Goal: Task Accomplishment & Management: Use online tool/utility

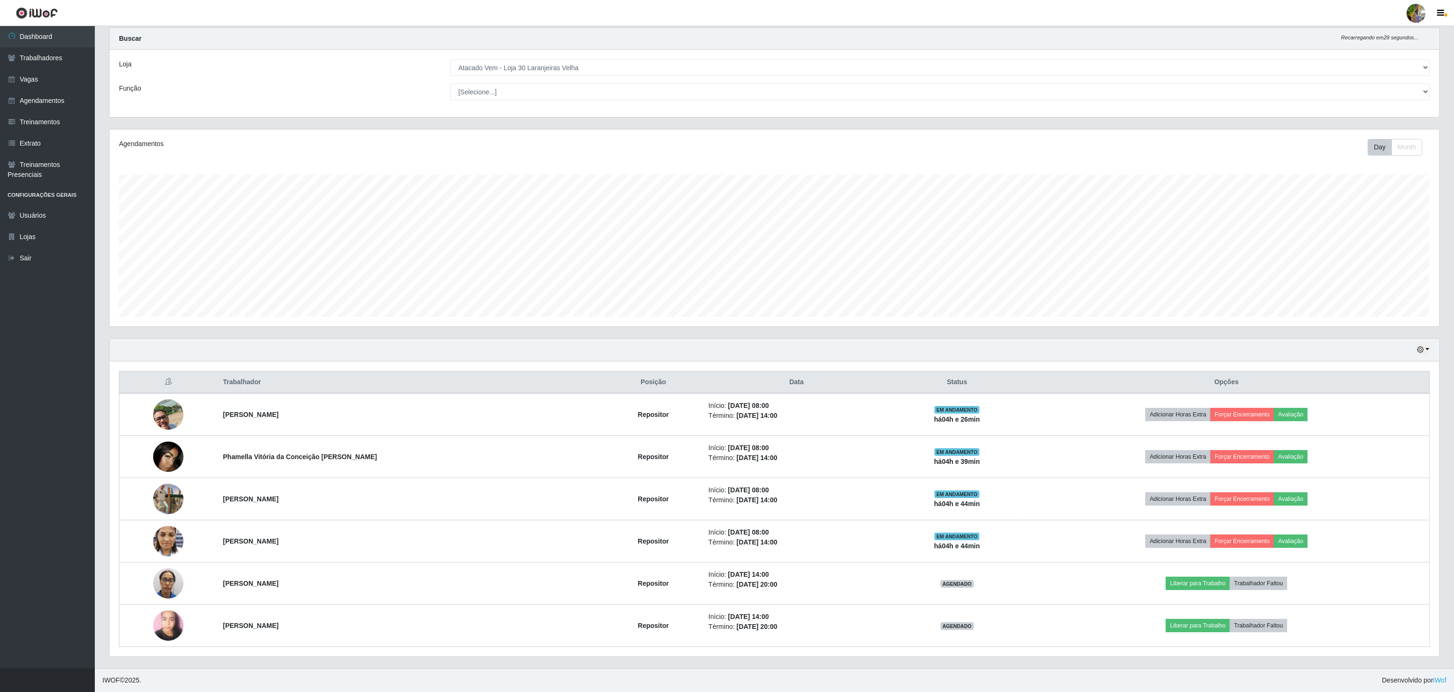
scroll to position [197, 1329]
click at [575, 54] on div "Loja [Selecione...] Atacado Vem - [GEOGRAPHIC_DATA] 30 Laranjeiras Velha Atacad…" at bounding box center [775, 83] width 1330 height 67
click at [573, 65] on select "[Selecione...] Atacado Vem - [GEOGRAPHIC_DATA] 30 Laranjeiras Velha Atacado Vem…" at bounding box center [940, 67] width 980 height 17
click at [450, 59] on select "[Selecione...] Atacado Vem - [GEOGRAPHIC_DATA] 30 Laranjeiras Velha Atacado Vem…" at bounding box center [940, 67] width 980 height 17
click at [705, 70] on select "[Selecione...] Atacado Vem - [GEOGRAPHIC_DATA] 30 Laranjeiras Velha Atacado Vem…" at bounding box center [940, 67] width 980 height 17
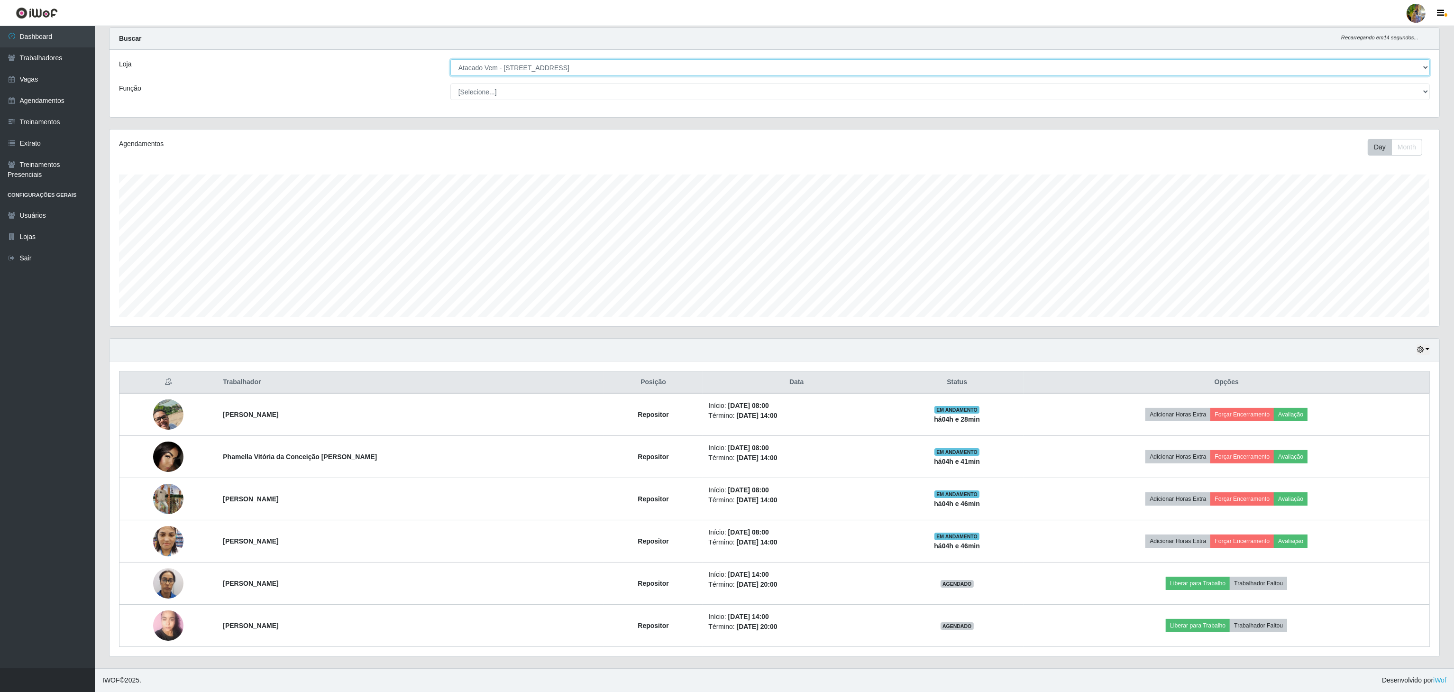
click at [451, 76] on select "[Selecione...] Atacado Vem - [GEOGRAPHIC_DATA] 30 Laranjeiras Velha Atacado Vem…" at bounding box center [940, 67] width 980 height 17
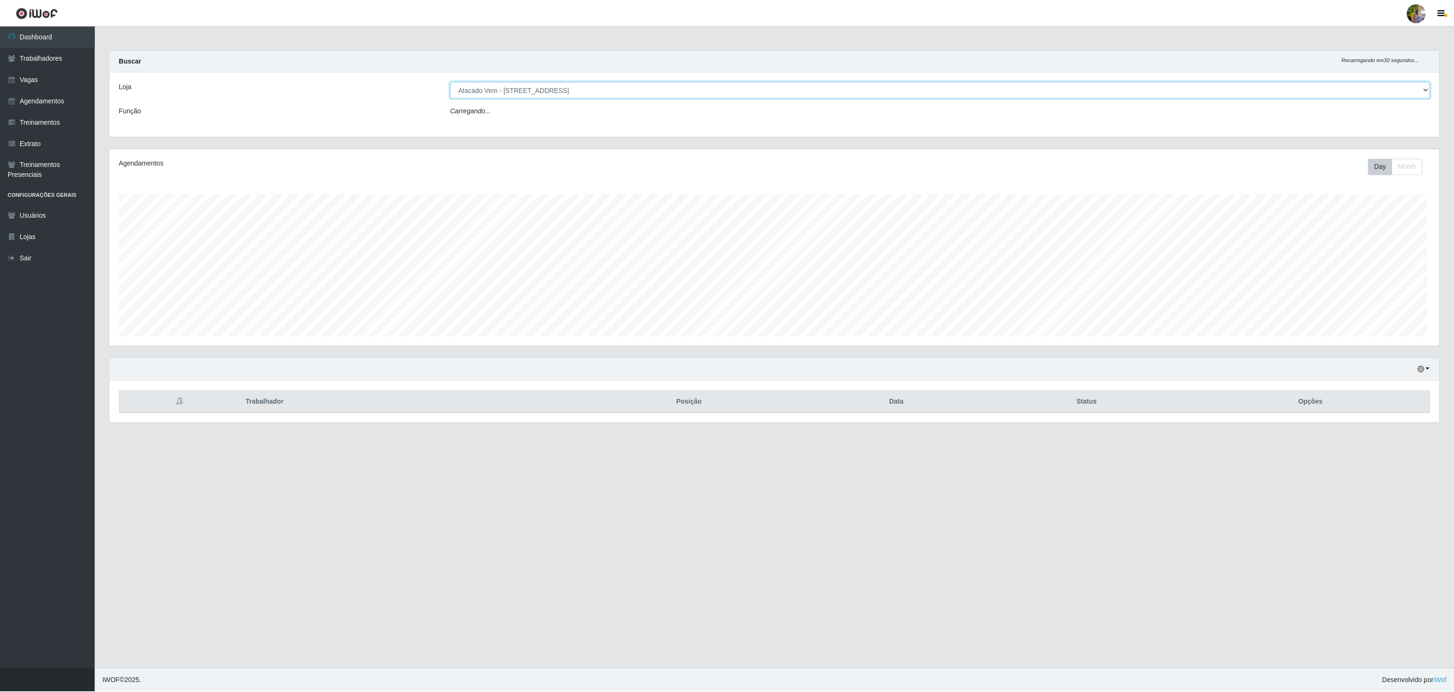
scroll to position [197, 1331]
click at [671, 92] on select "[Selecione...] Atacado Vem - [GEOGRAPHIC_DATA] 30 Laranjeiras Velha Atacado Vem…" at bounding box center [941, 90] width 981 height 17
click at [451, 82] on select "[Selecione...] Atacado Vem - [GEOGRAPHIC_DATA] 30 Laranjeiras Velha Atacado Vem…" at bounding box center [941, 90] width 981 height 17
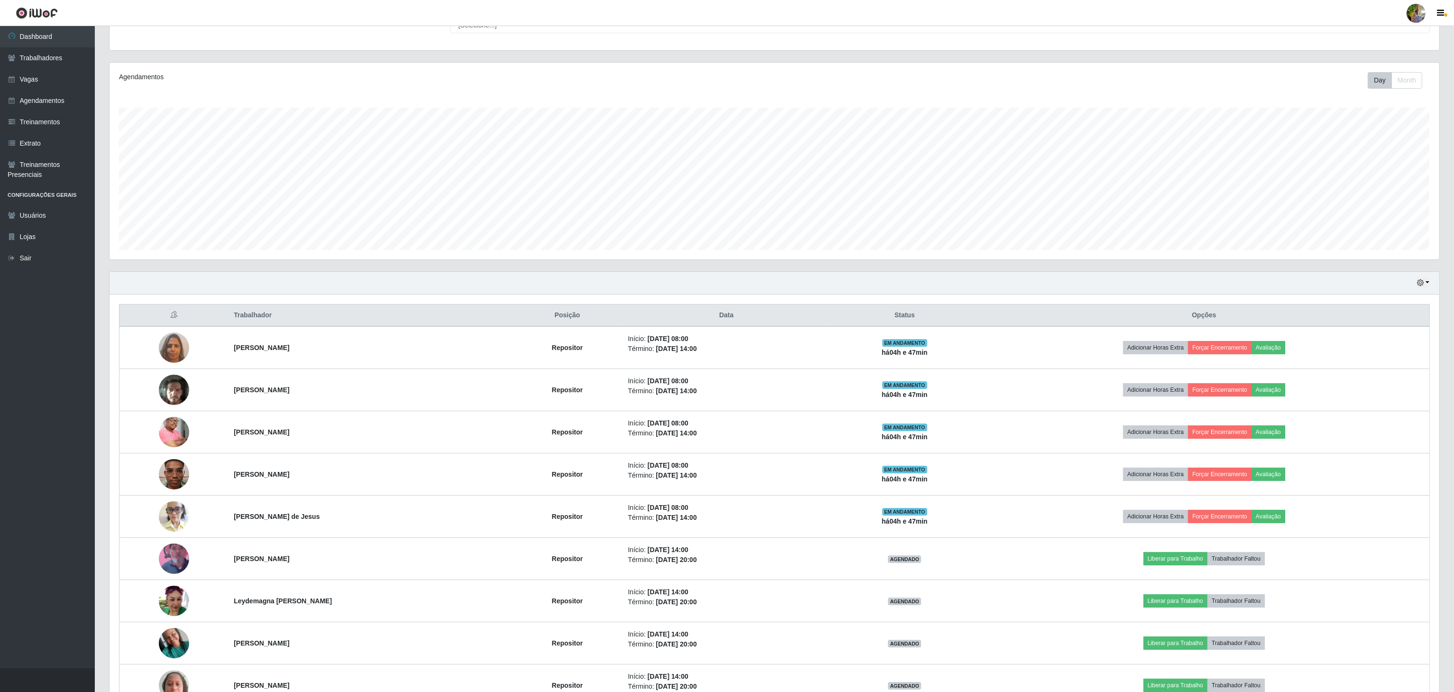
scroll to position [60, 0]
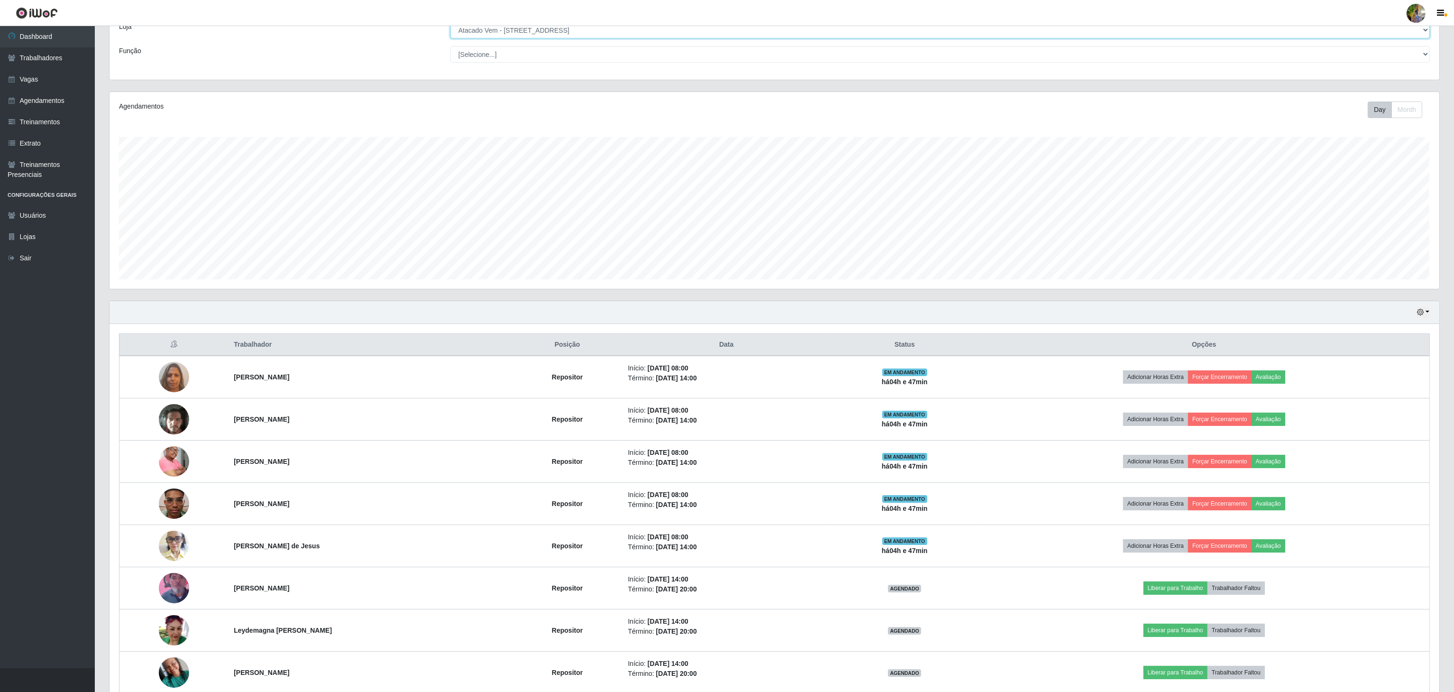
click at [596, 37] on select "[Selecione...] Atacado Vem - [GEOGRAPHIC_DATA] 30 Laranjeiras Velha Atacado Vem…" at bounding box center [940, 30] width 980 height 17
click at [451, 38] on select "[Selecione...] Atacado Vem - [GEOGRAPHIC_DATA] 30 Laranjeiras Velha Atacado Vem…" at bounding box center [940, 30] width 980 height 17
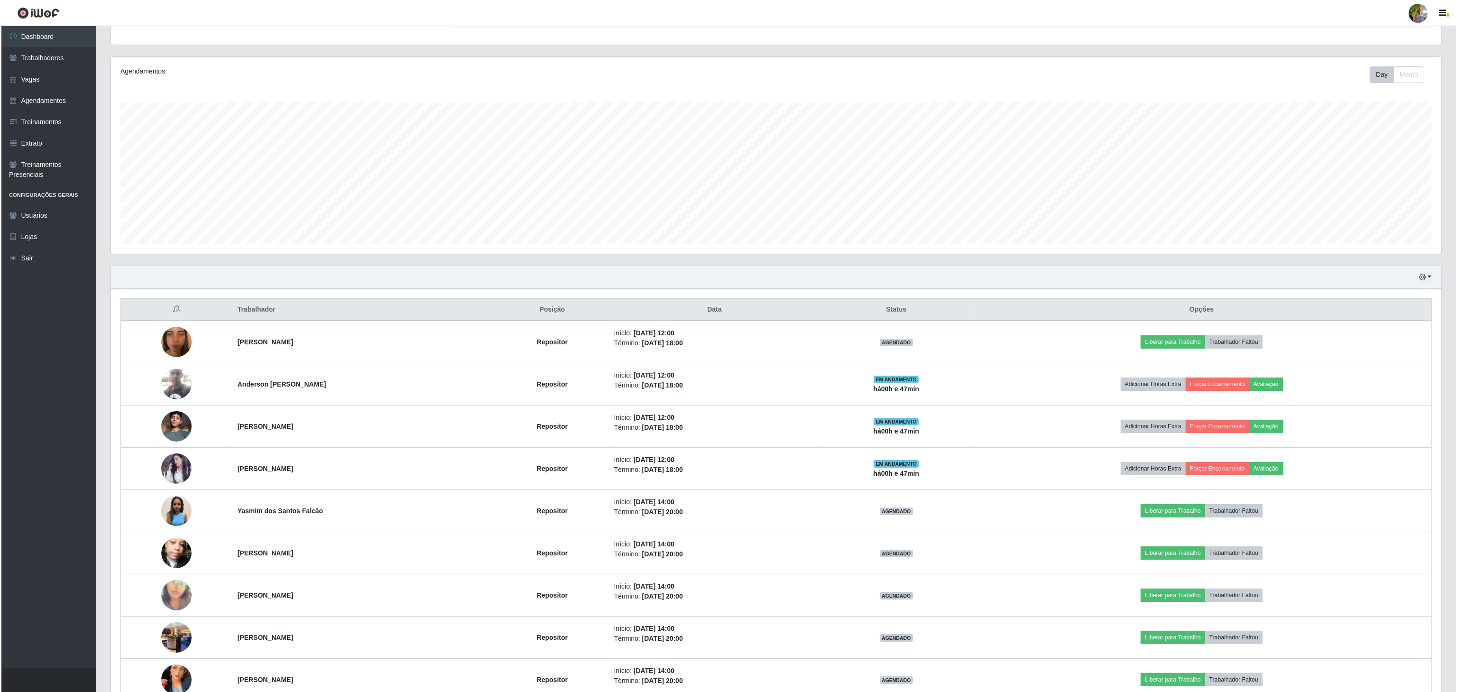
scroll to position [0, 0]
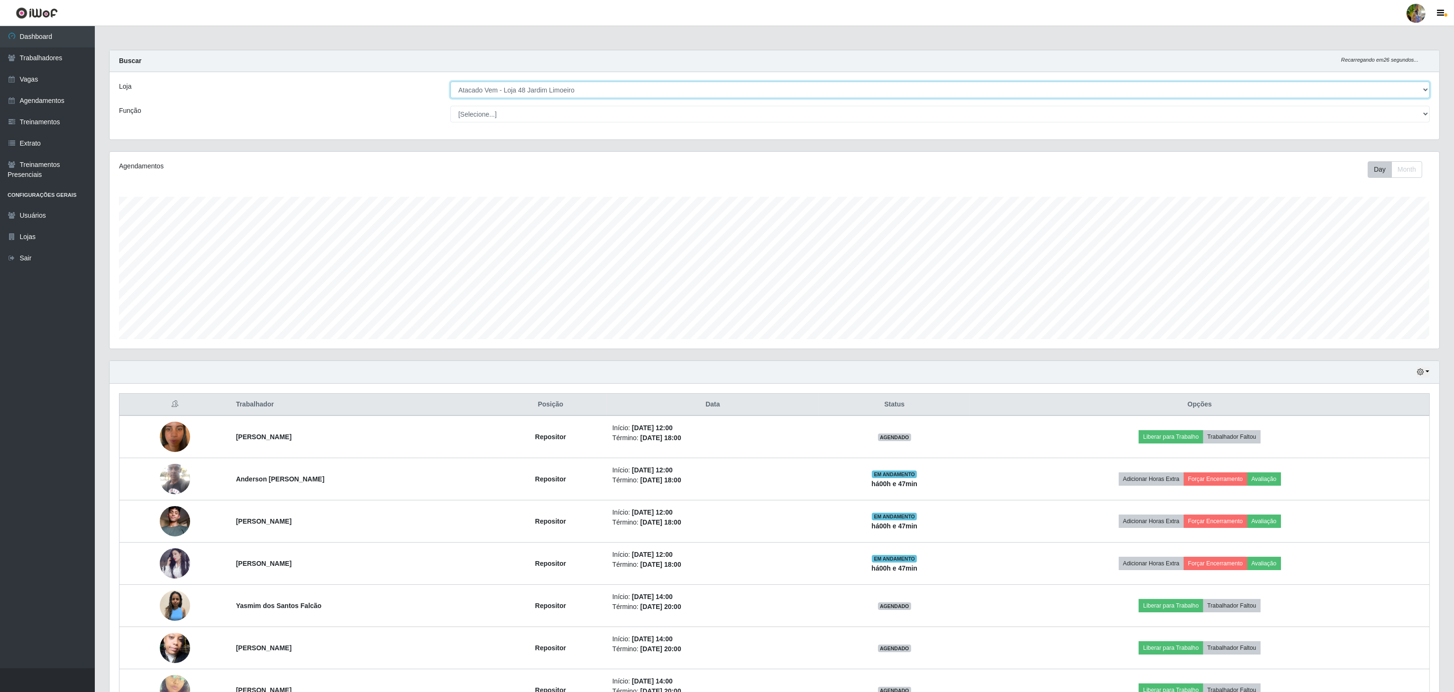
click at [611, 93] on select "[Selecione...] Atacado Vem - [GEOGRAPHIC_DATA] 30 Laranjeiras Velha Atacado Vem…" at bounding box center [940, 90] width 980 height 17
click at [451, 82] on select "[Selecione...] Atacado Vem - [GEOGRAPHIC_DATA] 30 Laranjeiras Velha Atacado Vem…" at bounding box center [940, 90] width 980 height 17
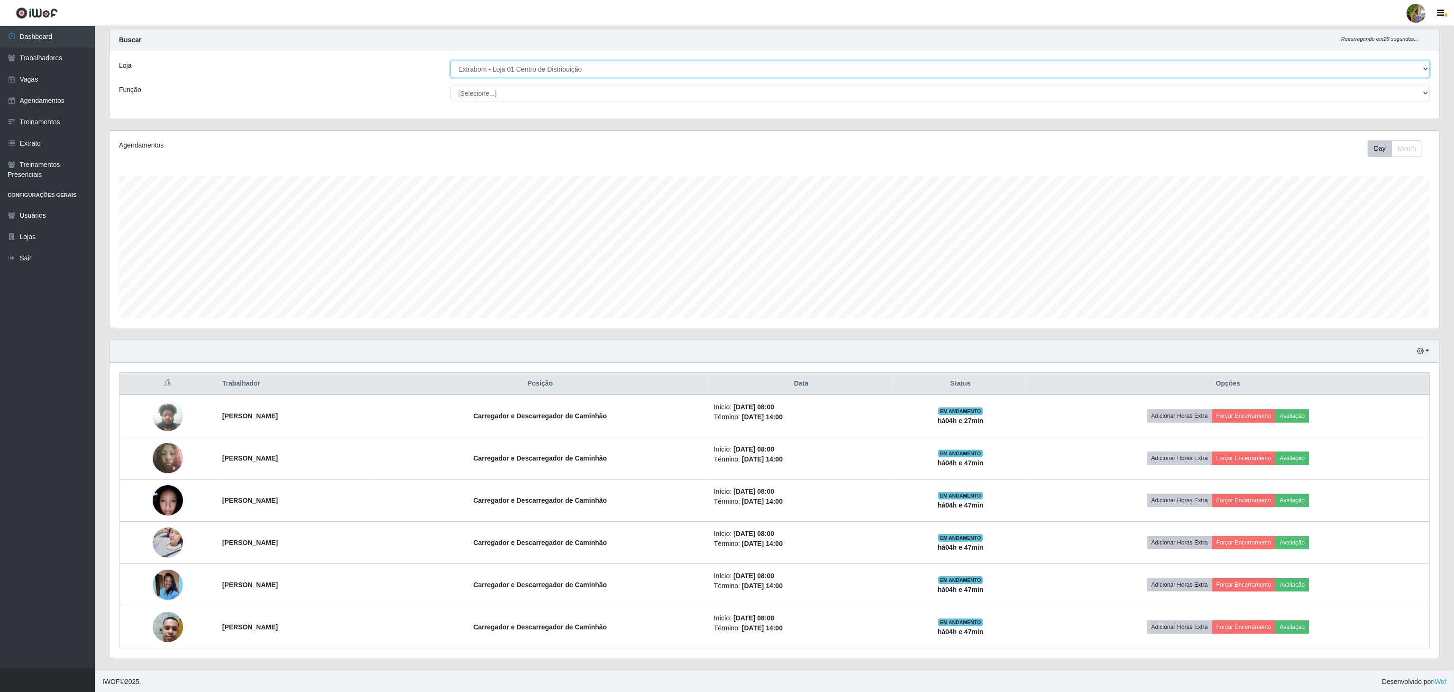
scroll to position [27, 0]
click at [577, 64] on select "[Selecione...] Atacado Vem - [GEOGRAPHIC_DATA] 30 Laranjeiras Velha Atacado Vem…" at bounding box center [940, 67] width 980 height 17
click at [451, 76] on select "[Selecione...] Atacado Vem - [GEOGRAPHIC_DATA] 30 Laranjeiras Velha Atacado Vem…" at bounding box center [940, 67] width 980 height 17
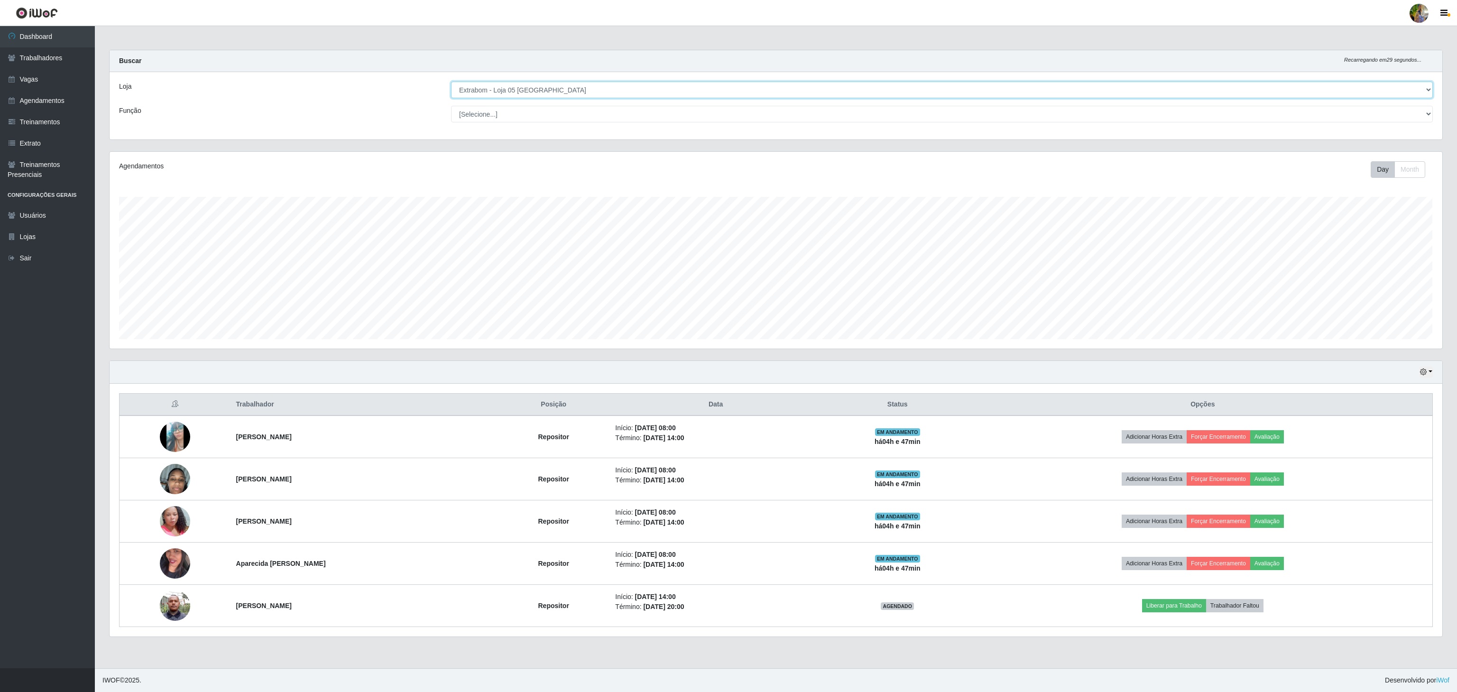
click at [605, 85] on select "[Selecione...] Atacado Vem - [GEOGRAPHIC_DATA] 30 Laranjeiras Velha Atacado Vem…" at bounding box center [941, 90] width 981 height 17
click at [451, 82] on select "[Selecione...] Atacado Vem - [GEOGRAPHIC_DATA] 30 Laranjeiras Velha Atacado Vem…" at bounding box center [941, 90] width 981 height 17
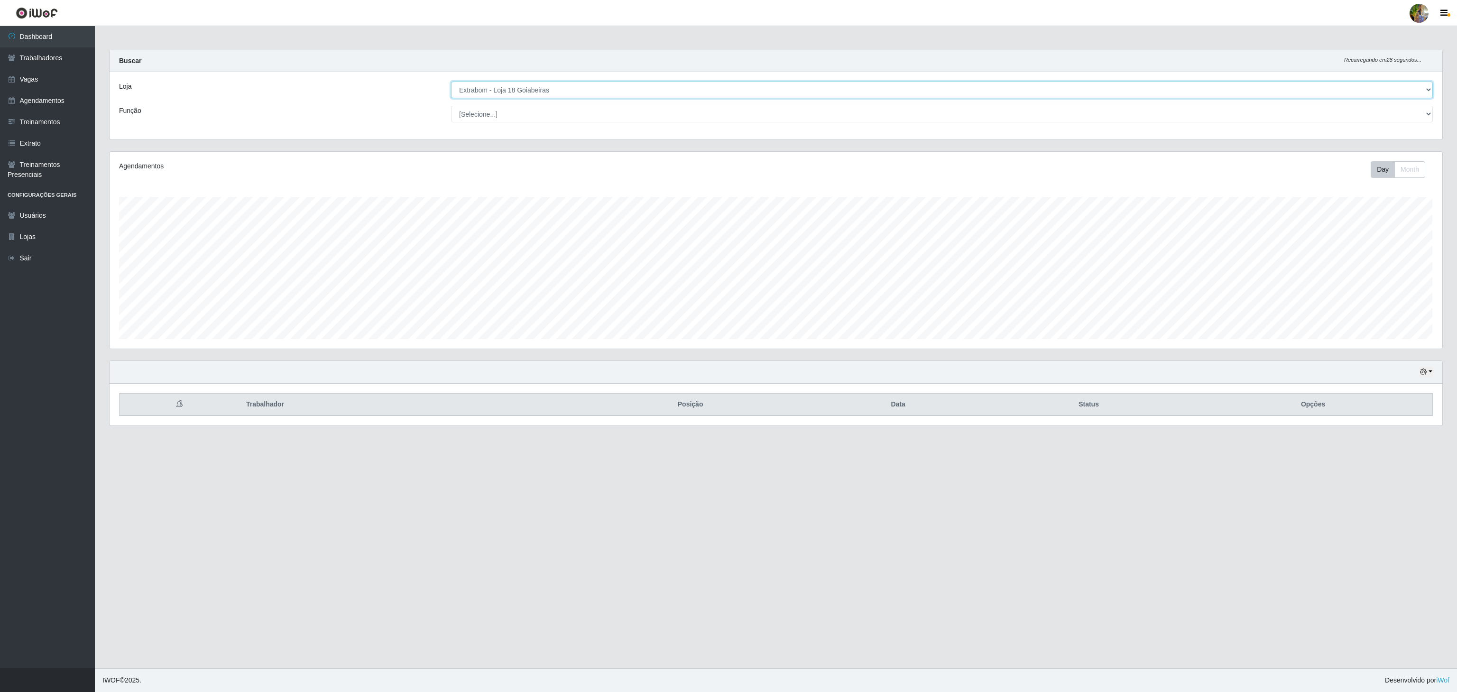
click at [558, 87] on select "[Selecione...] Atacado Vem - [GEOGRAPHIC_DATA] 30 Laranjeiras Velha Atacado Vem…" at bounding box center [941, 90] width 981 height 17
click at [451, 82] on select "[Selecione...] Atacado Vem - [GEOGRAPHIC_DATA] 30 Laranjeiras Velha Atacado Vem…" at bounding box center [941, 90] width 981 height 17
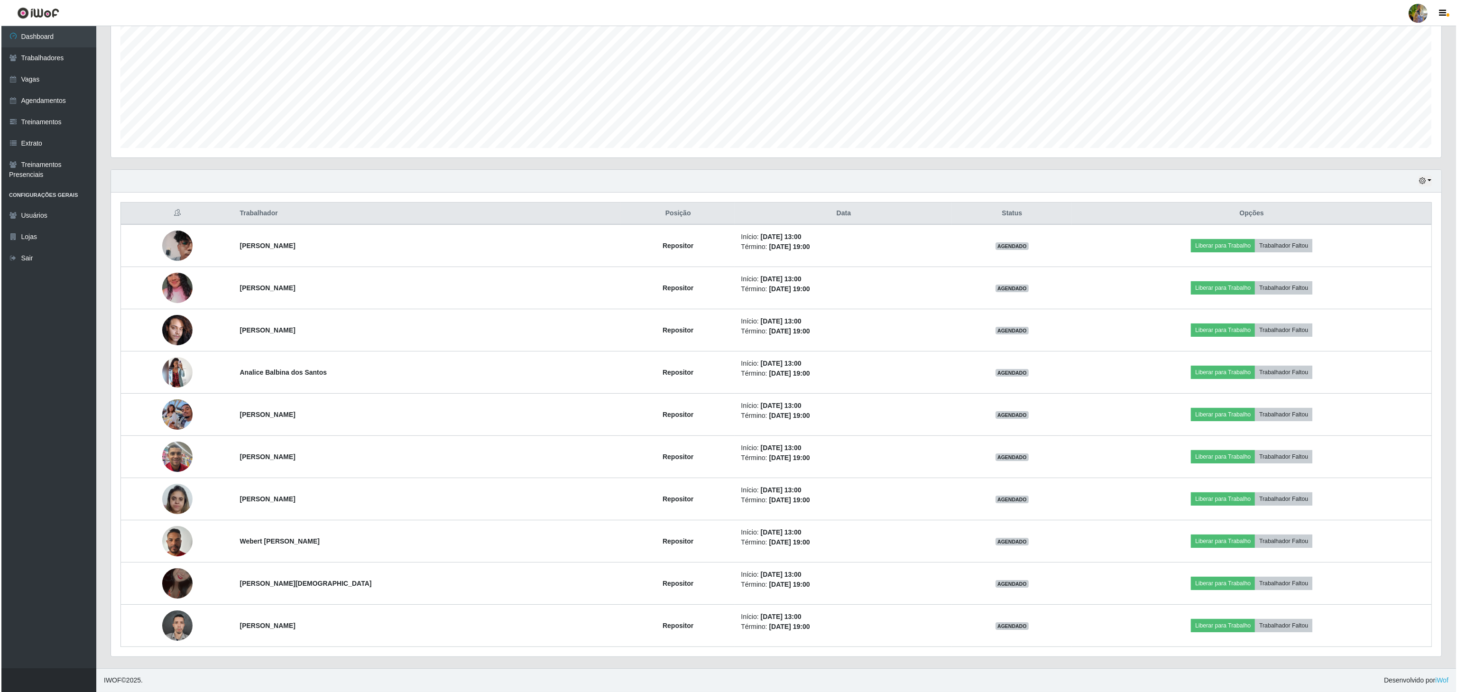
scroll to position [0, 0]
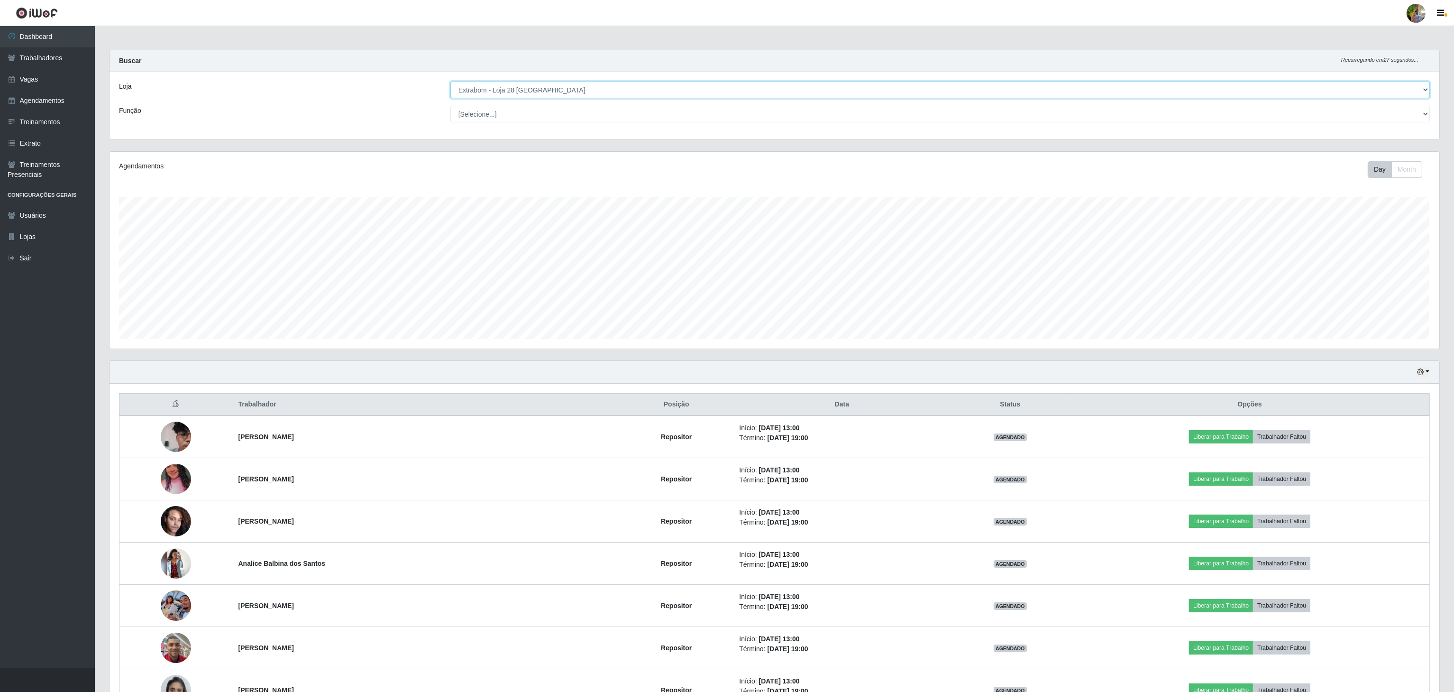
click at [591, 85] on select "[Selecione...] Atacado Vem - [GEOGRAPHIC_DATA] 30 Laranjeiras Velha Atacado Vem…" at bounding box center [940, 90] width 980 height 17
select select "470"
click at [451, 82] on select "[Selecione...] Atacado Vem - [GEOGRAPHIC_DATA] 30 Laranjeiras Velha Atacado Vem…" at bounding box center [940, 90] width 980 height 17
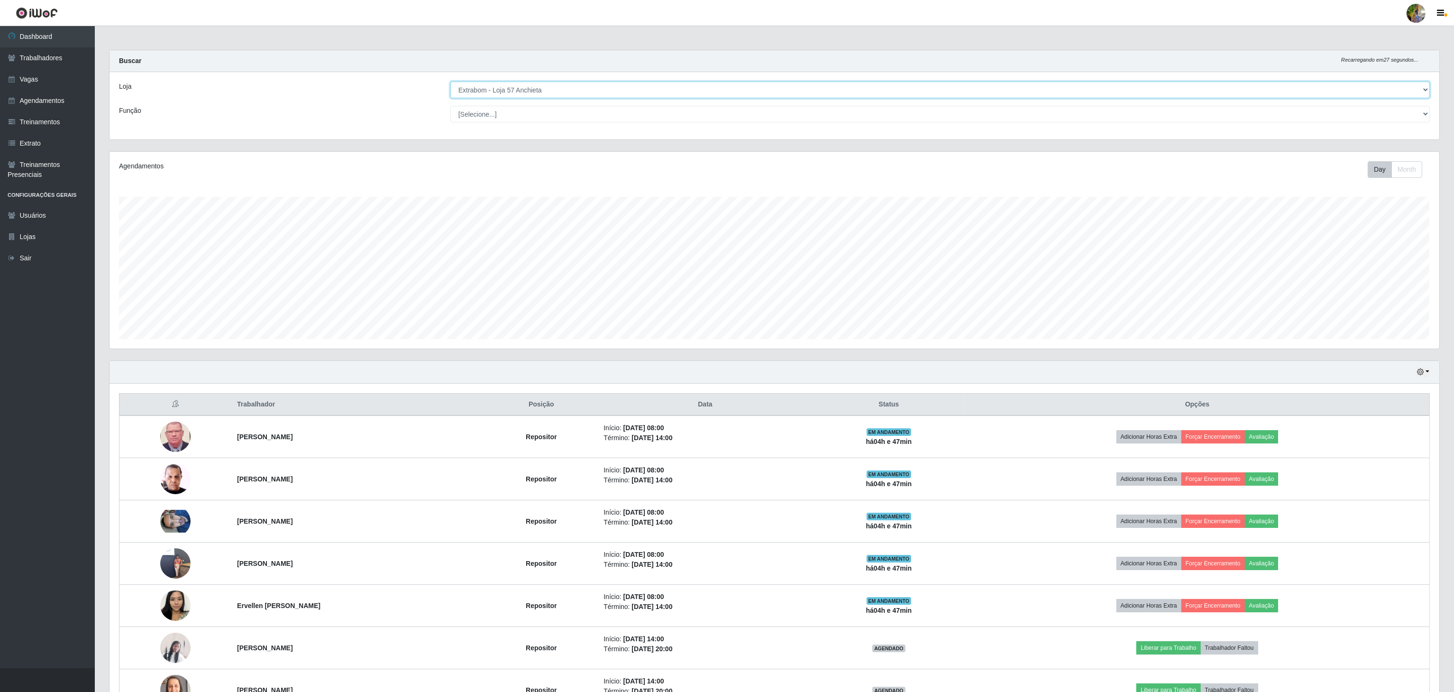
click at [578, 96] on select "[Selecione...] Atacado Vem - [GEOGRAPHIC_DATA] 30 Laranjeiras Velha Atacado Vem…" at bounding box center [940, 90] width 980 height 17
click at [317, 356] on div "Agendamentos Day Month 16/08 Agendamentos 36" at bounding box center [774, 255] width 1345 height 209
